Goal: Transaction & Acquisition: Purchase product/service

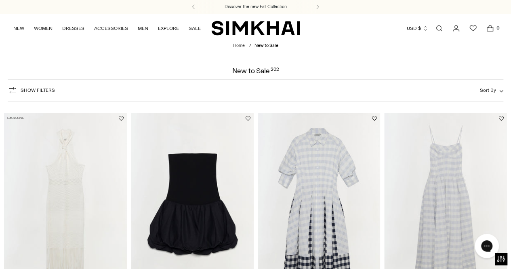
click at [35, 90] on span "Show Filters" at bounding box center [38, 90] width 34 height 6
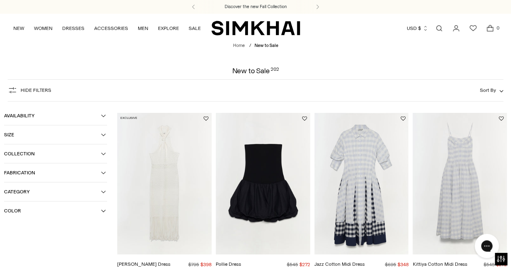
click at [105, 135] on icon "button" at bounding box center [103, 134] width 5 height 5
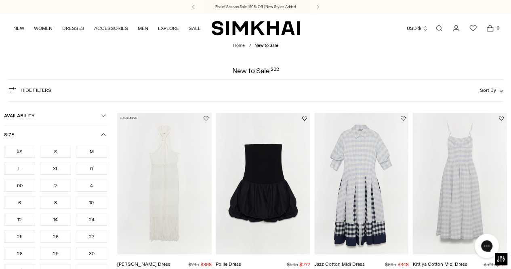
click at [100, 152] on div "M" at bounding box center [91, 152] width 31 height 12
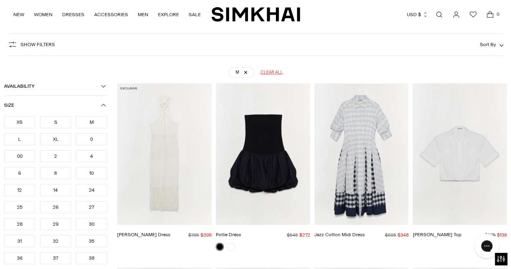
scroll to position [60, 0]
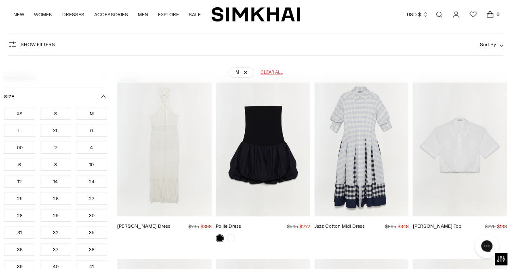
click at [96, 165] on div "10" at bounding box center [91, 164] width 31 height 12
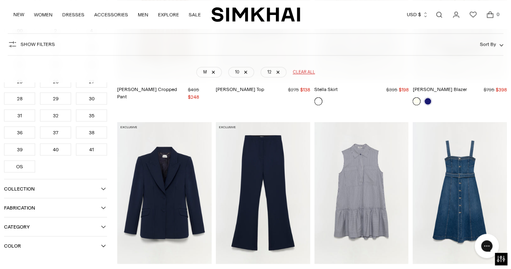
scroll to position [754, 0]
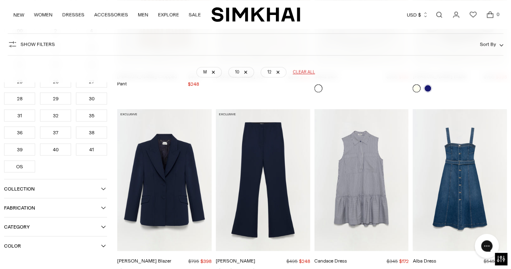
click at [103, 224] on icon "button" at bounding box center [103, 226] width 5 height 5
click at [8, 263] on icon at bounding box center [7, 265] width 4 height 4
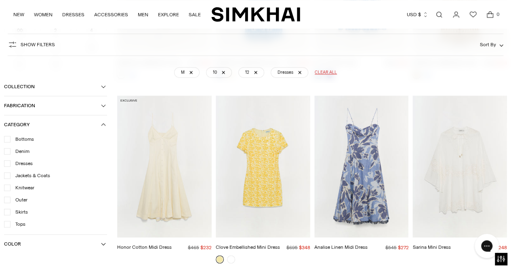
scroll to position [1888, 0]
click at [0, 0] on img "Clove Embellished Mini Dress" at bounding box center [0, 0] width 0 height 0
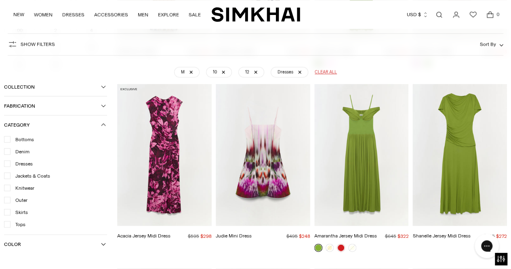
scroll to position [2268, 0]
click at [0, 0] on img "Acacia Jersey Midi Dress" at bounding box center [0, 0] width 0 height 0
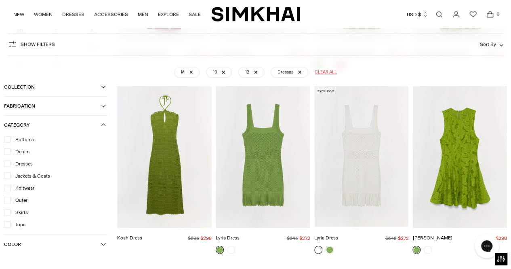
scroll to position [2450, 0]
click at [0, 0] on img "Sylvia Dress" at bounding box center [0, 0] width 0 height 0
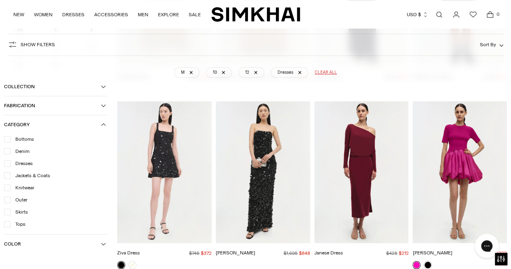
scroll to position [3358, 0]
